Goal: Task Accomplishment & Management: Complete application form

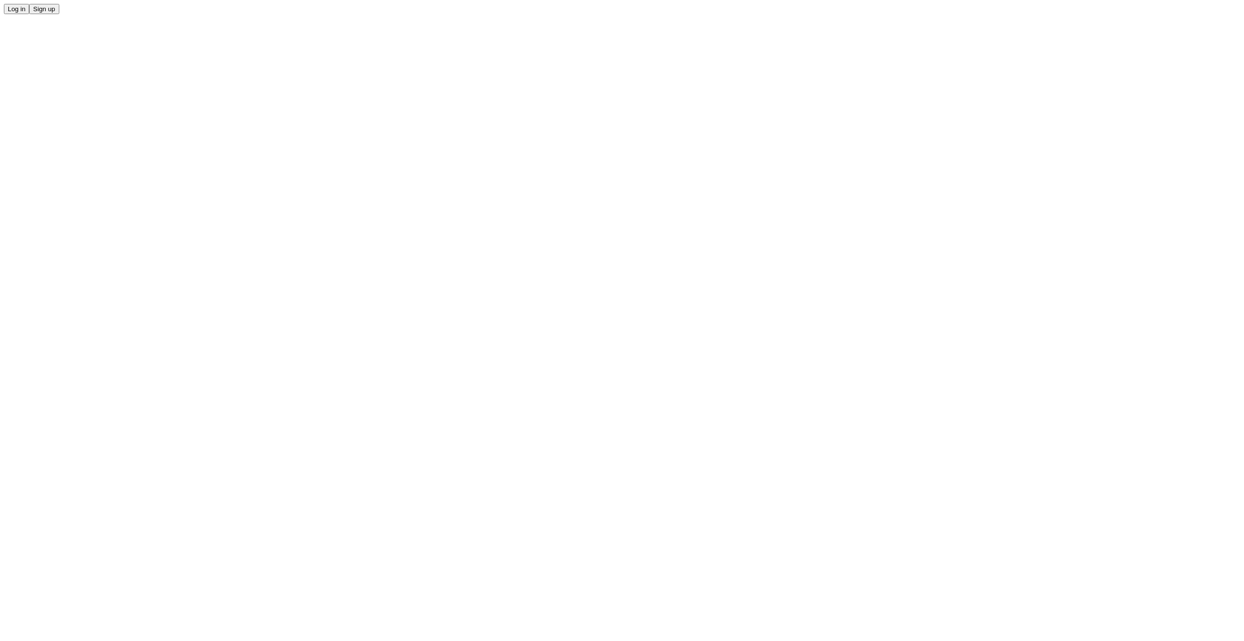
click at [29, 14] on button "Log in" at bounding box center [16, 9] width 25 height 10
click at [59, 14] on button "Sign up" at bounding box center [44, 9] width 30 height 10
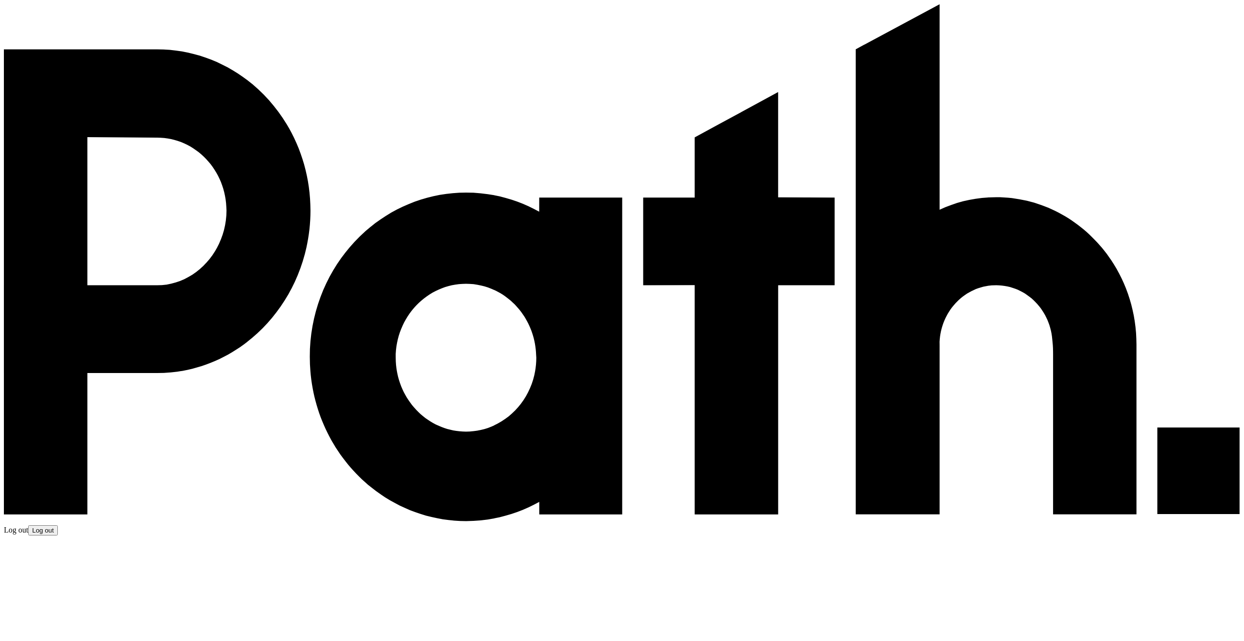
click at [522, 609] on link "log out" at bounding box center [512, 613] width 22 height 8
